Goal: Transaction & Acquisition: Register for event/course

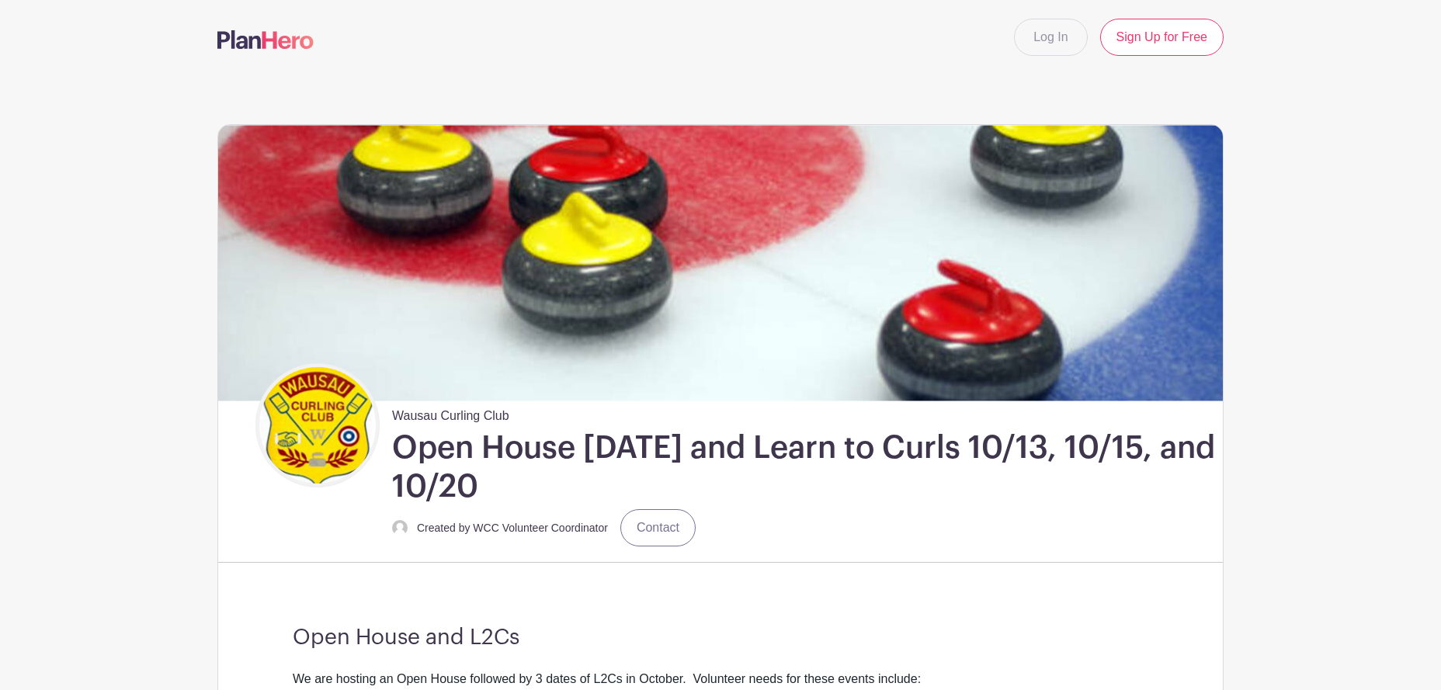
scroll to position [621, 0]
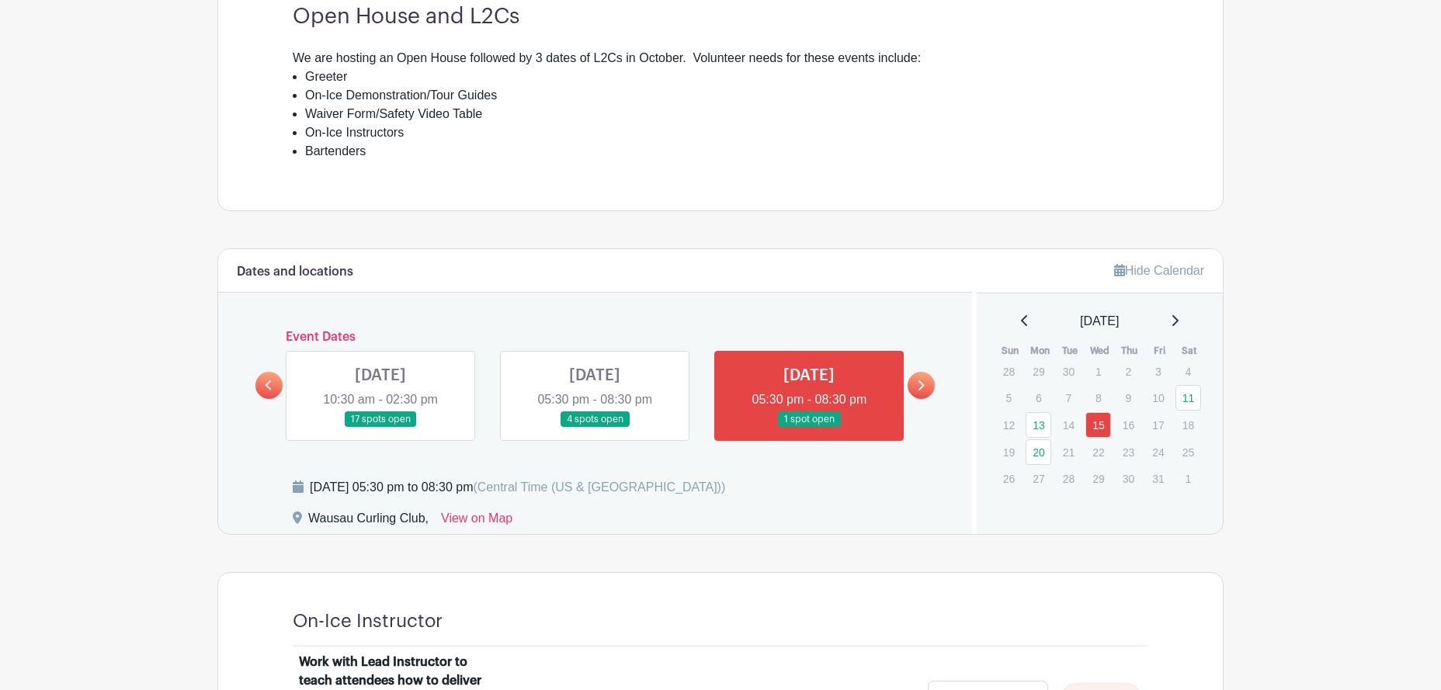
click at [380, 428] on link at bounding box center [380, 428] width 0 height 0
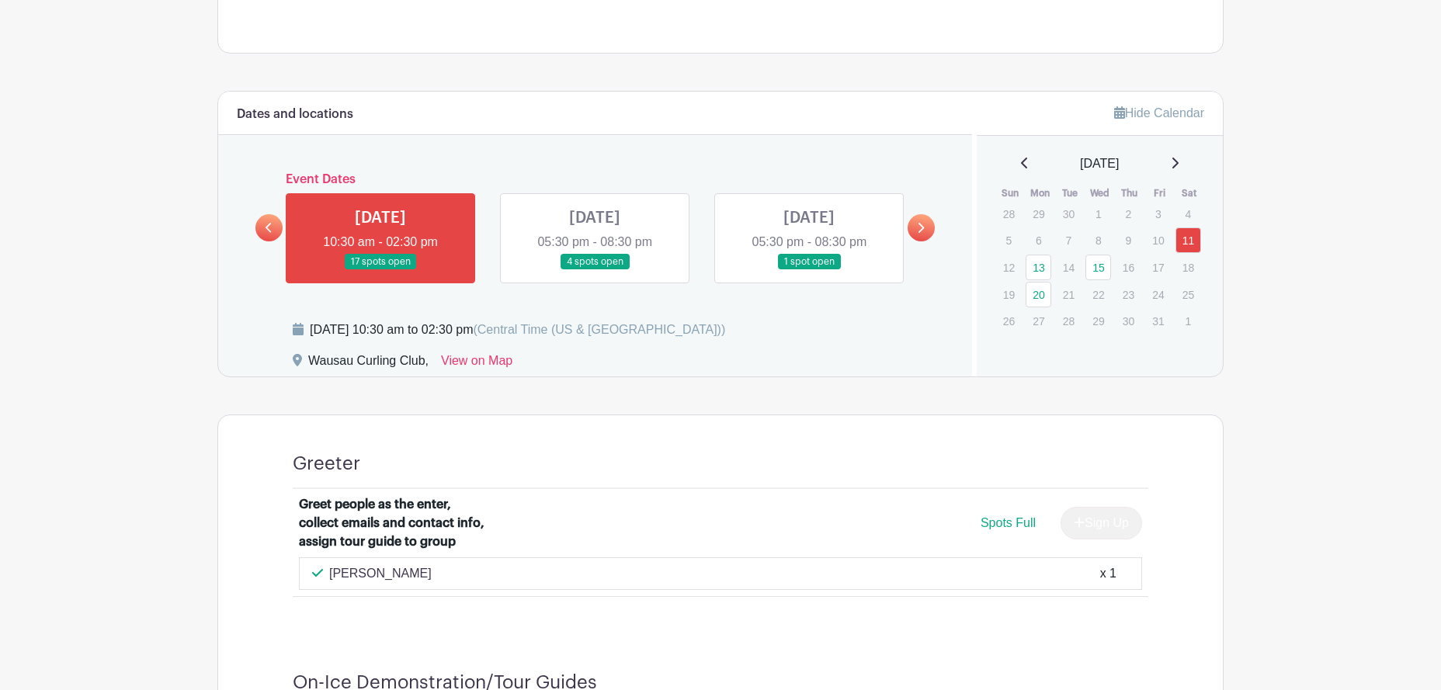
scroll to position [753, 0]
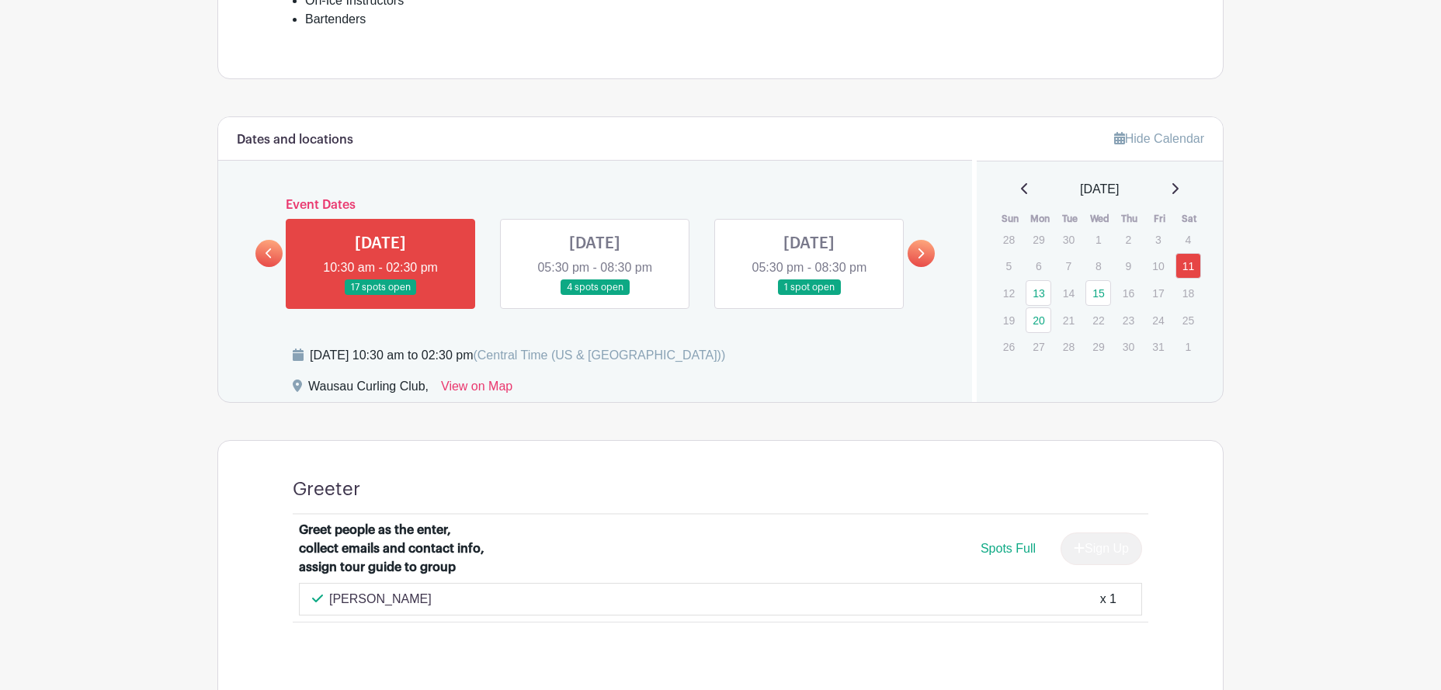
click at [595, 296] on link at bounding box center [595, 296] width 0 height 0
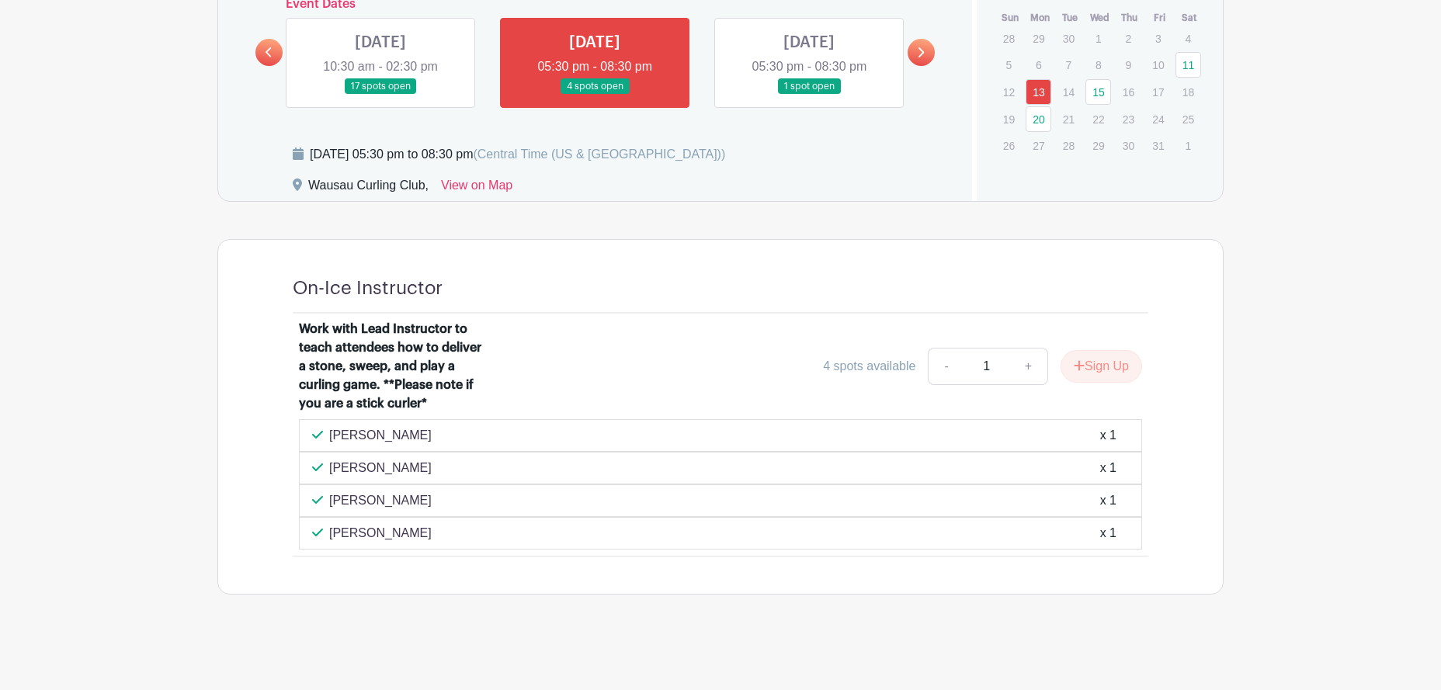
scroll to position [956, 0]
click at [809, 93] on link at bounding box center [809, 93] width 0 height 0
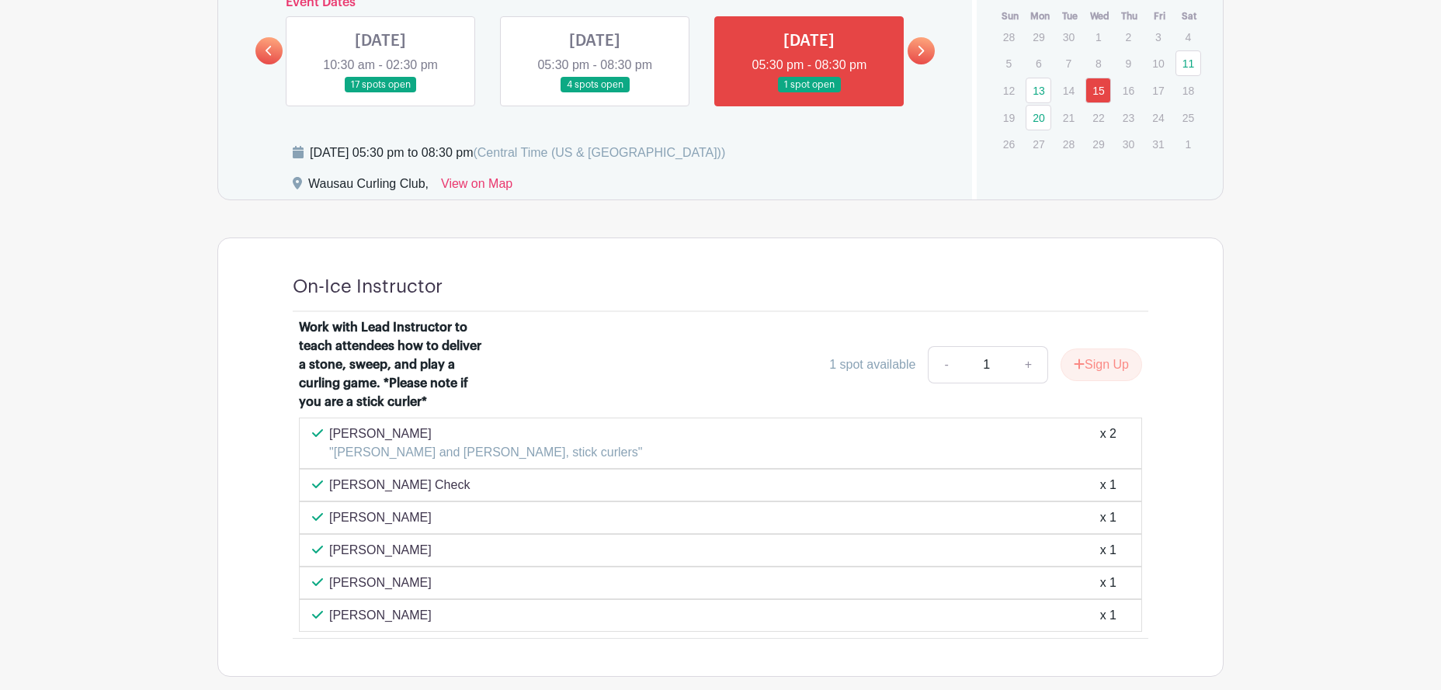
click at [595, 93] on link at bounding box center [595, 93] width 0 height 0
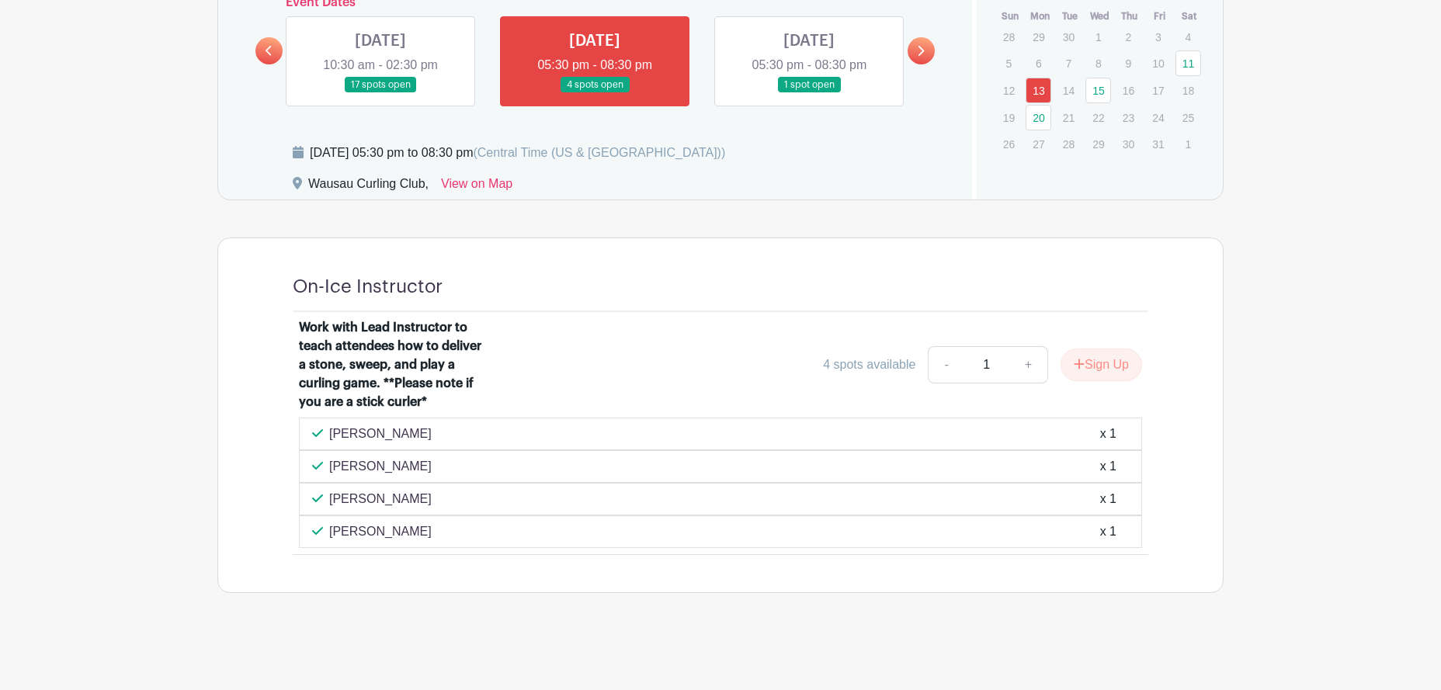
click at [380, 93] on link at bounding box center [380, 93] width 0 height 0
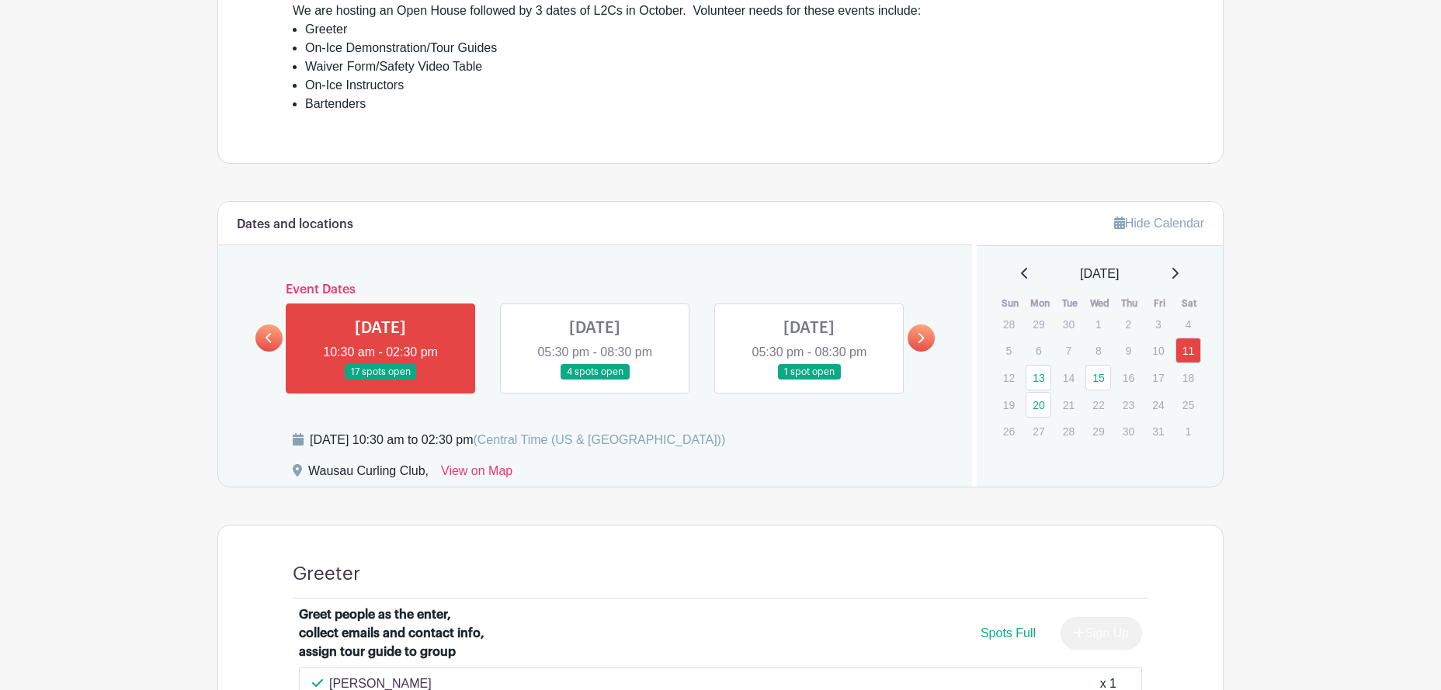
scroll to position [645, 0]
